Goal: Navigation & Orientation: Find specific page/section

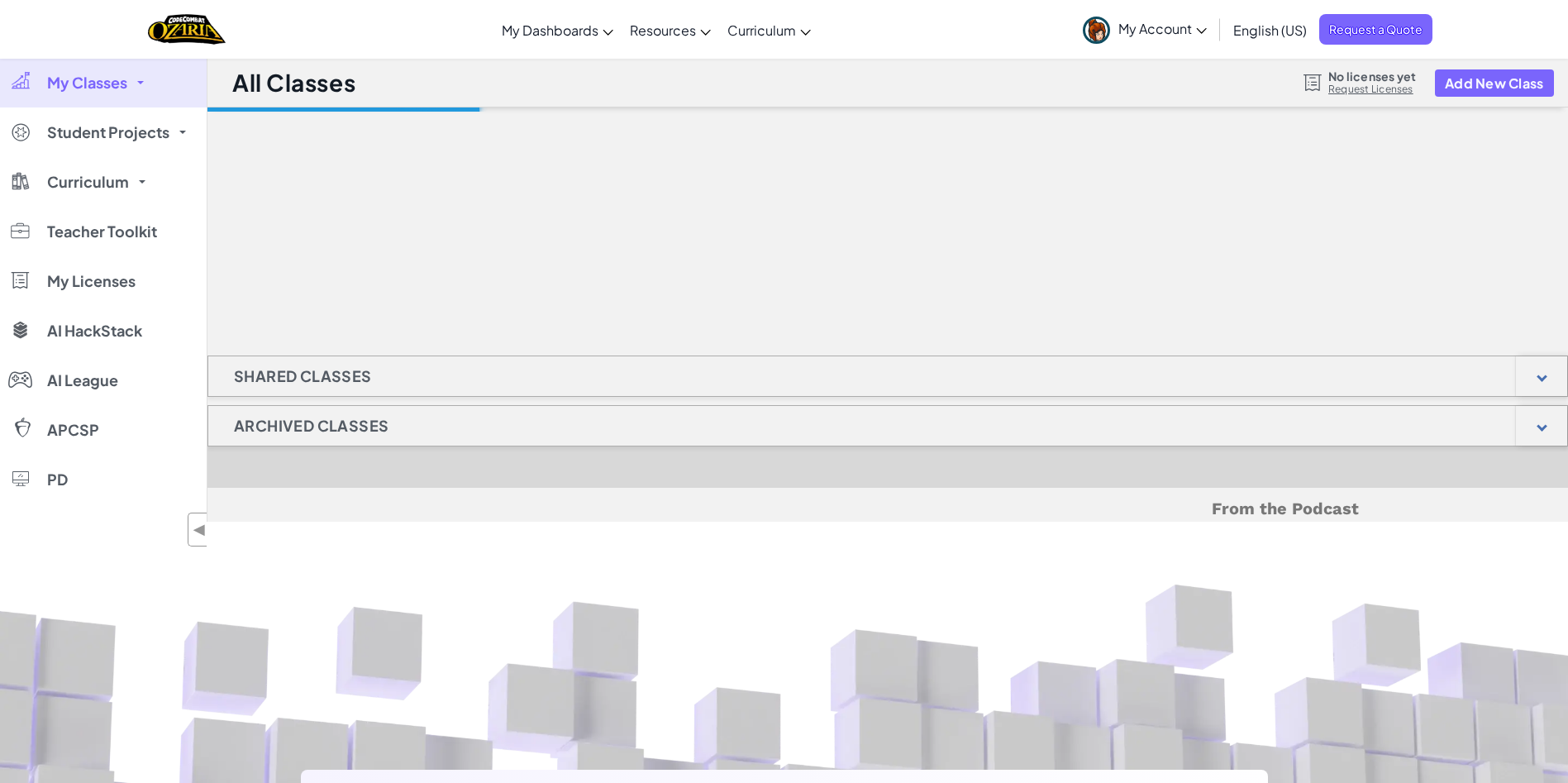
select select "[GEOGRAPHIC_DATA]"
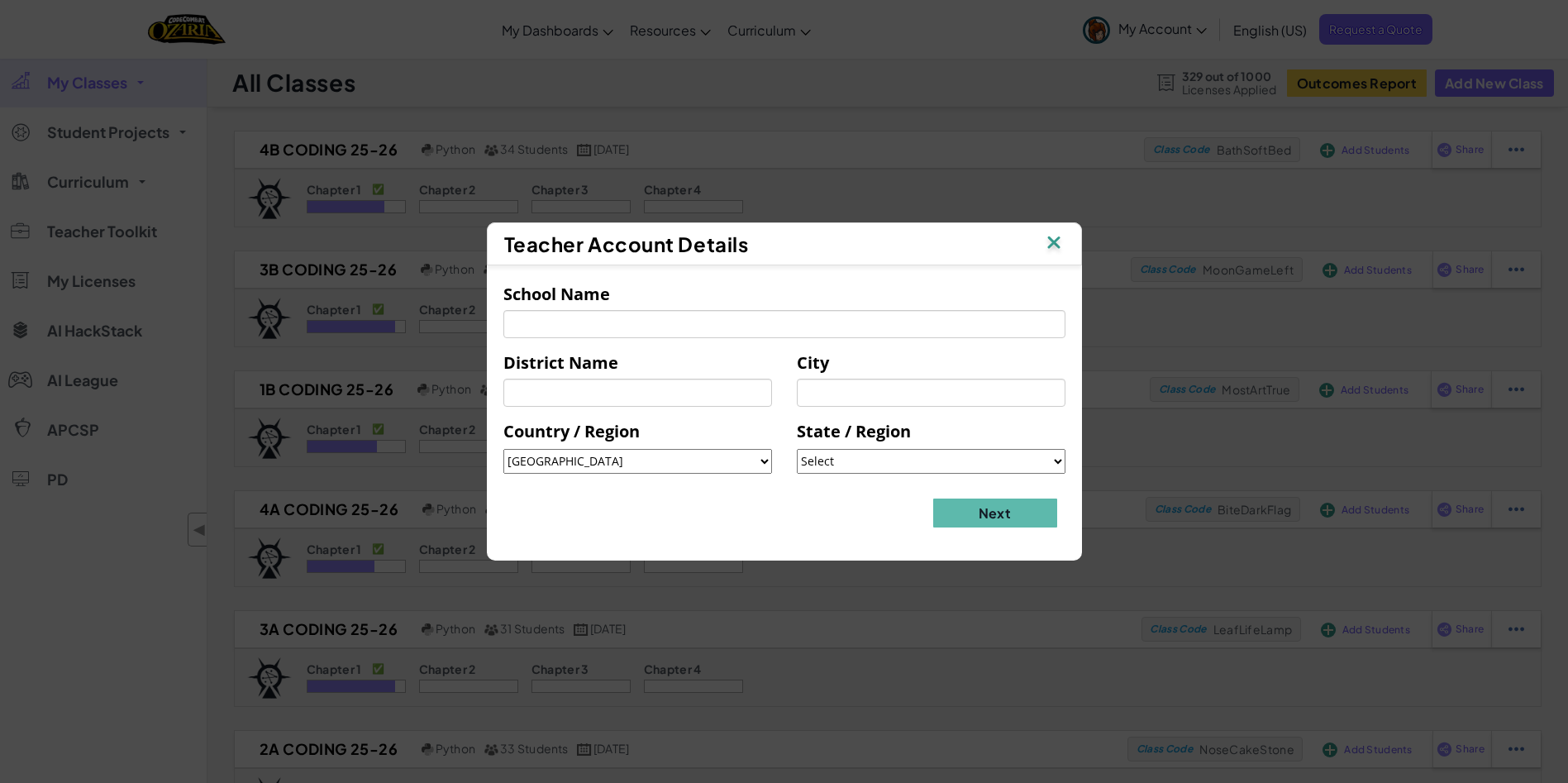
click at [1057, 233] on img at bounding box center [1054, 244] width 22 height 25
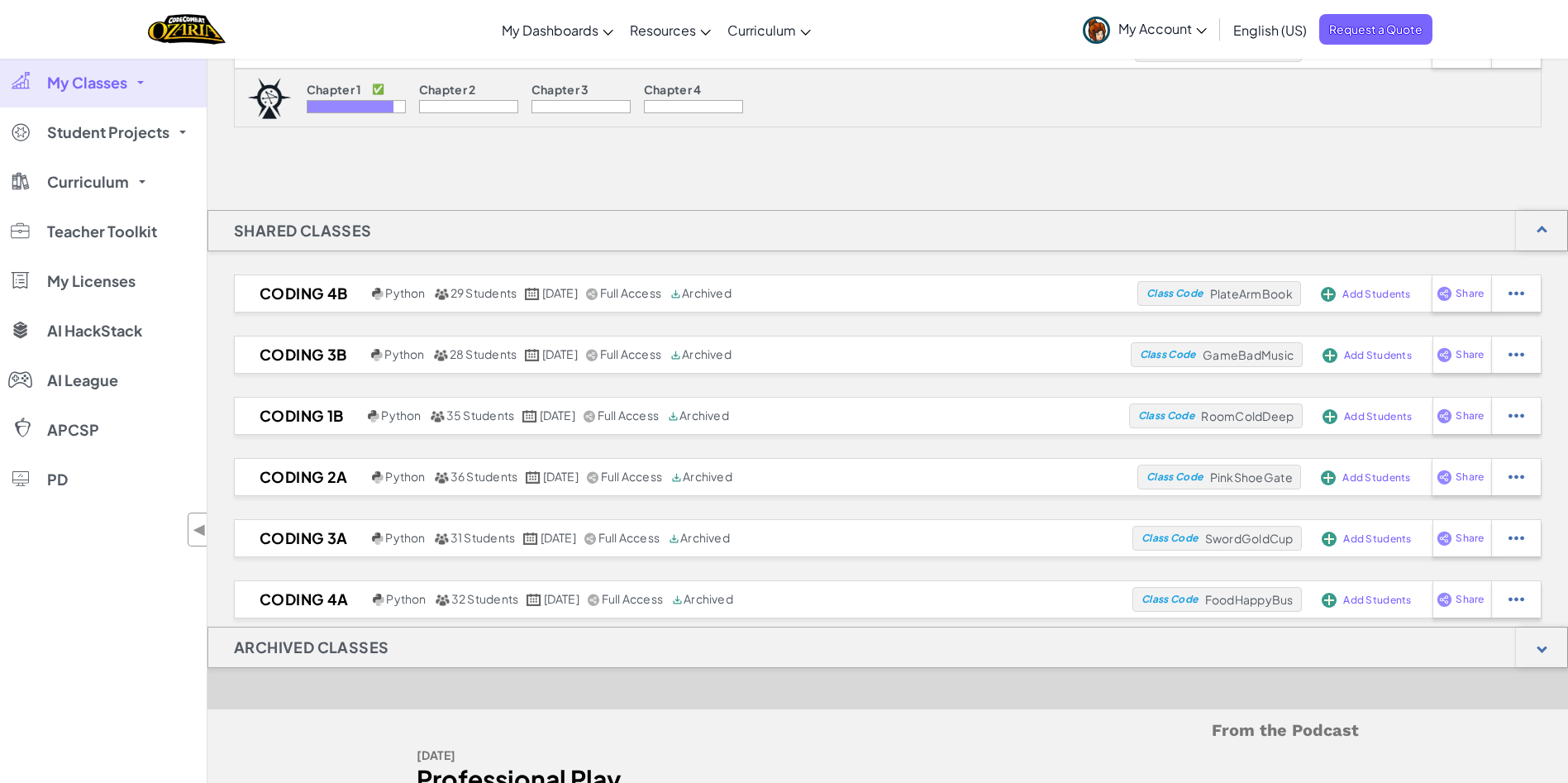
scroll to position [745, 0]
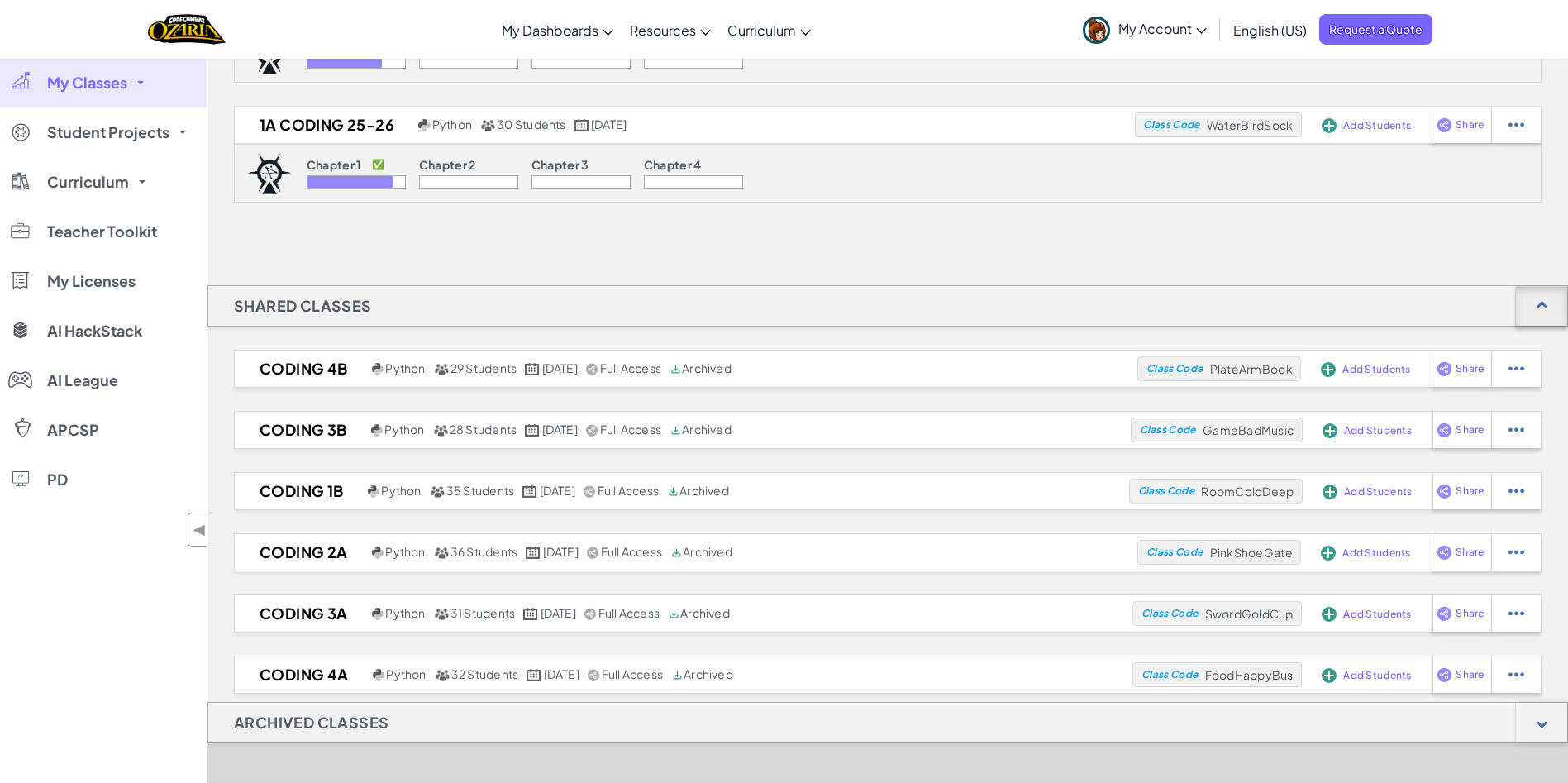
click at [1542, 294] on div at bounding box center [1541, 306] width 51 height 40
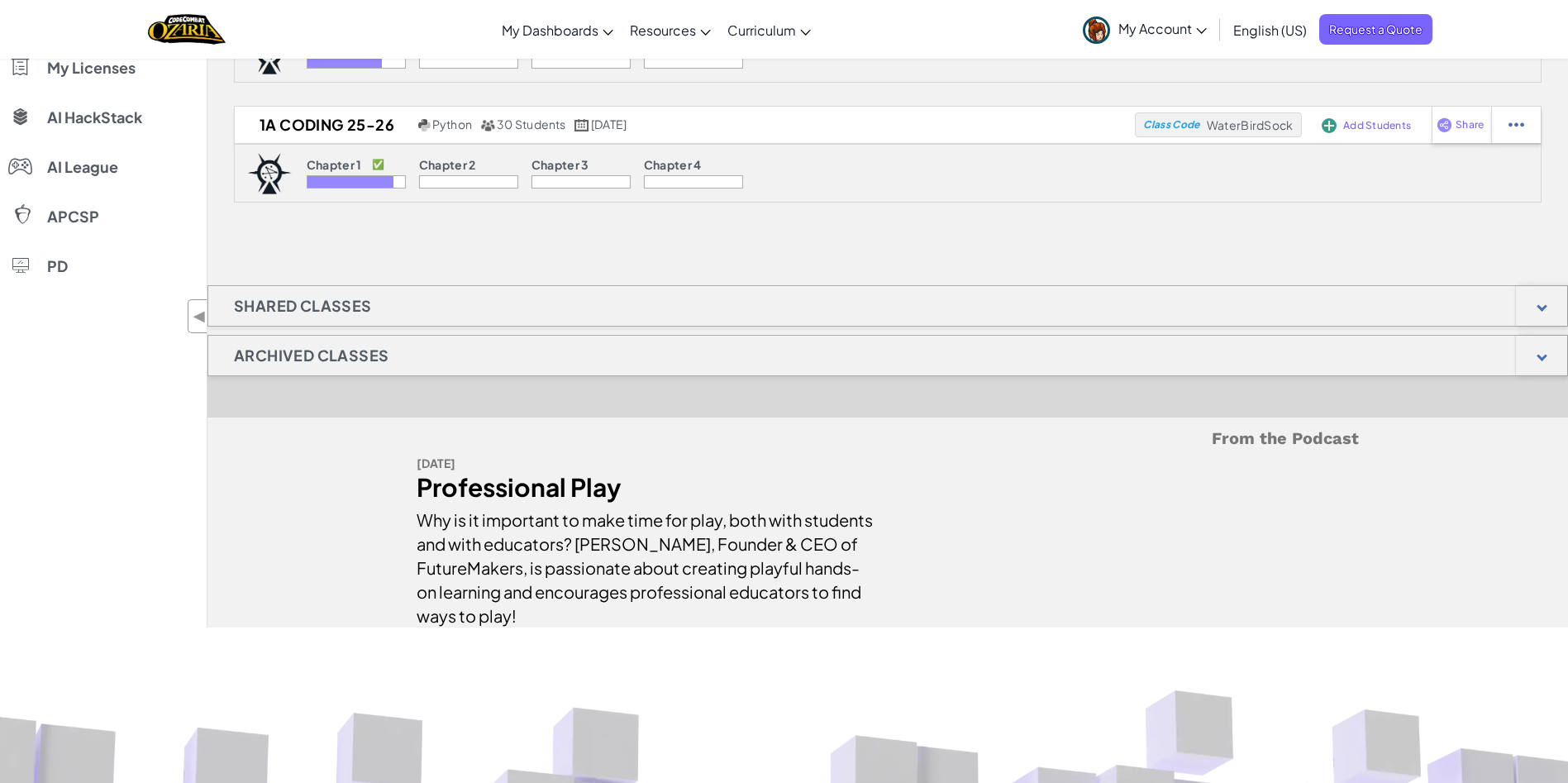
scroll to position [0, 0]
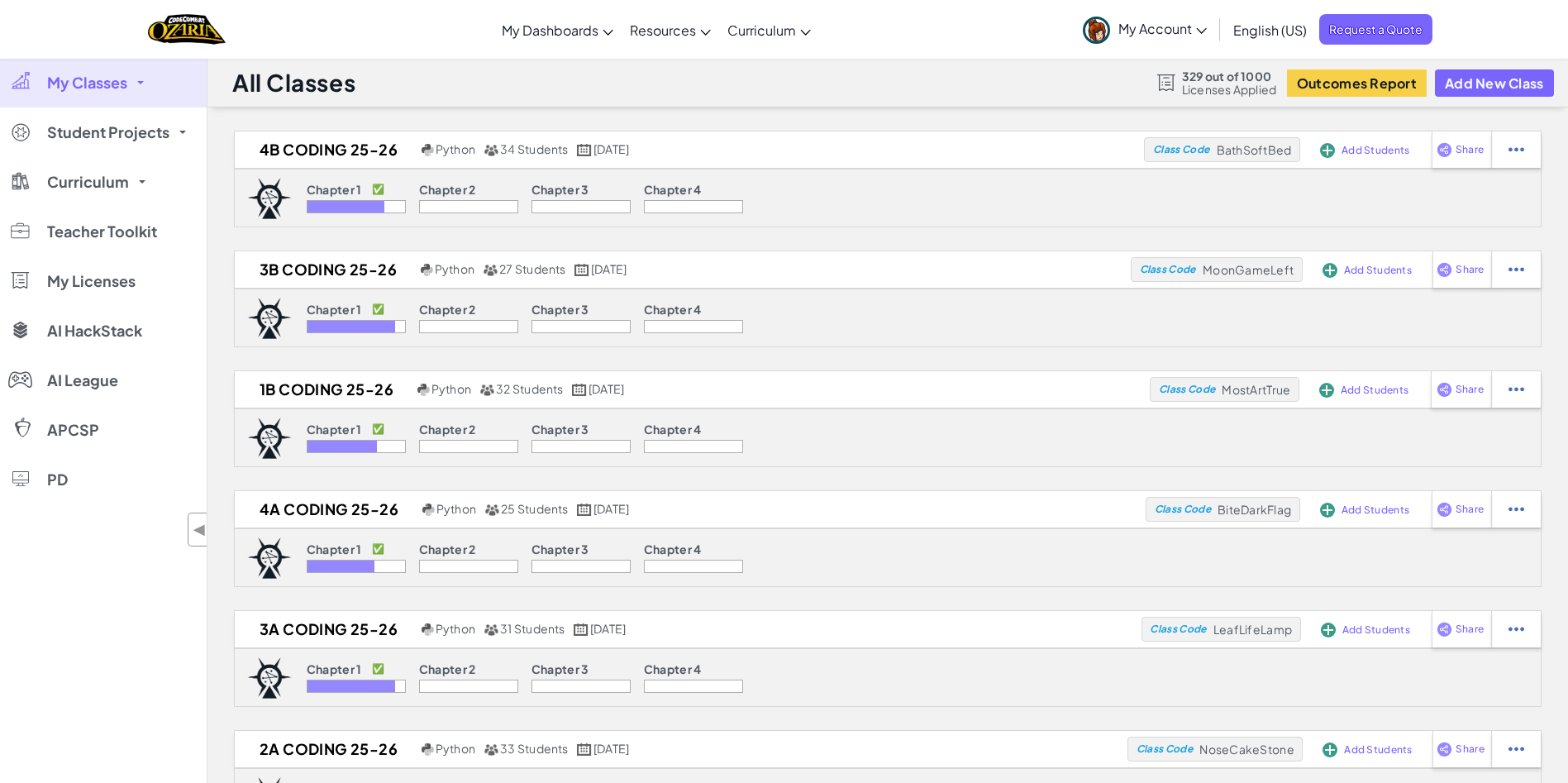
click at [850, 13] on div "Toggle navigation My Dashboards Ozaria Teacher Dashboard CodeCombat Teacher Das…" at bounding box center [784, 29] width 1576 height 58
